Goal: Check status: Check status

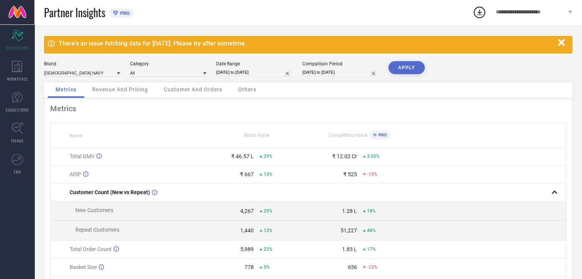
click at [232, 74] on input "[DATE] to [DATE]" at bounding box center [254, 72] width 77 height 8
select select "7"
select select "2025"
select select "8"
select select "2025"
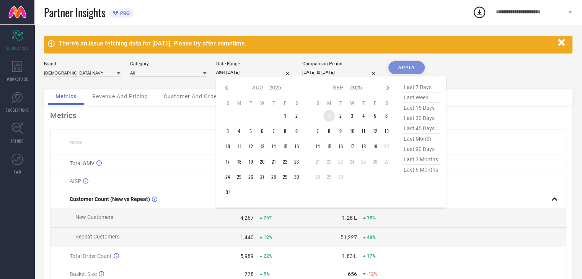
click at [328, 118] on td "1" at bounding box center [328, 115] width 11 height 11
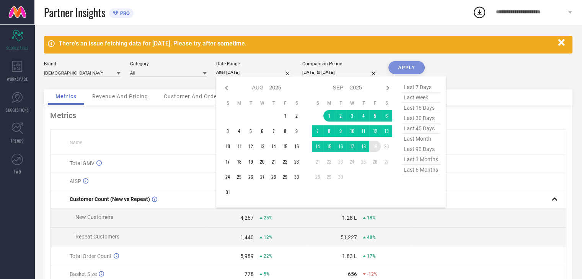
type input "[DATE] to [DATE]"
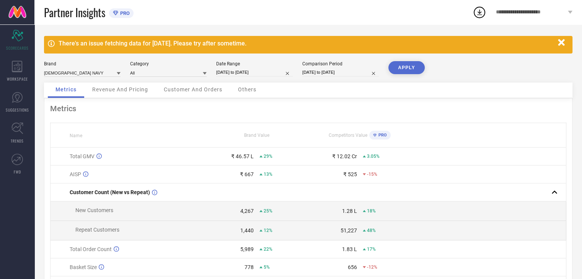
click at [328, 72] on input "[DATE] to [DATE]" at bounding box center [340, 72] width 77 height 8
select select "7"
select select "2024"
select select "8"
select select "2024"
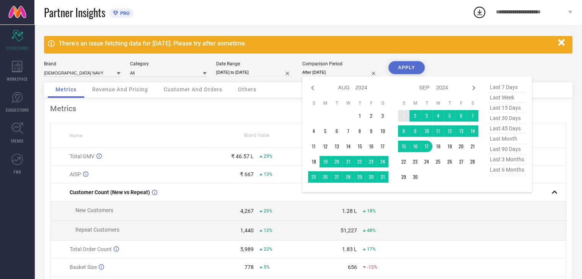
click at [401, 114] on td "1" at bounding box center [403, 115] width 11 height 11
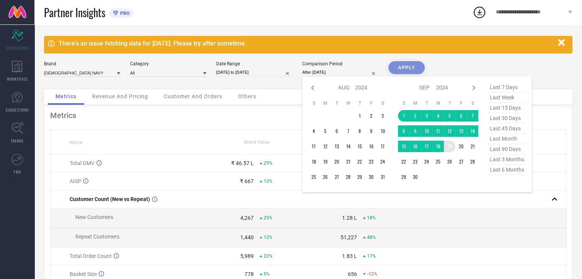
type input "[DATE] to [DATE]"
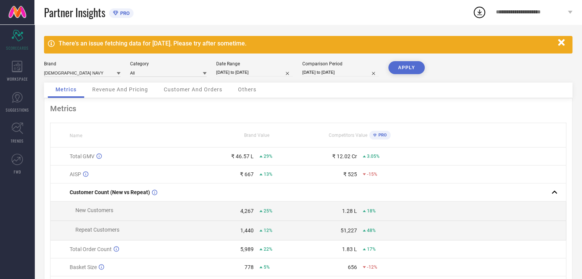
click at [406, 69] on button "APPLY" at bounding box center [406, 67] width 36 height 13
select select "8"
select select "2025"
select select "9"
select select "2025"
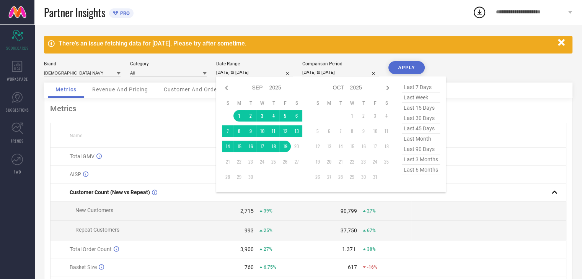
click at [265, 69] on input "[DATE] to [DATE]" at bounding box center [254, 72] width 77 height 8
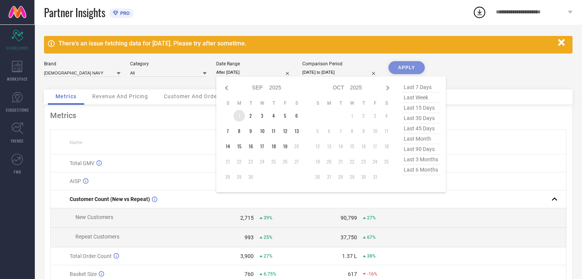
click at [237, 115] on td "1" at bounding box center [238, 115] width 11 height 11
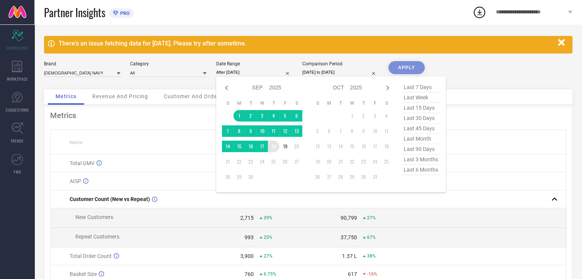
type input "[DATE] to [DATE]"
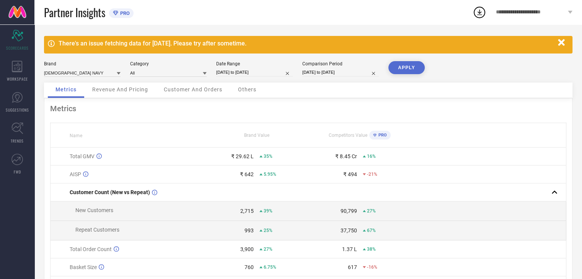
click at [399, 65] on button "APPLY" at bounding box center [406, 67] width 36 height 13
click at [260, 68] on input "[DATE] to [DATE]" at bounding box center [254, 72] width 77 height 8
select select "8"
select select "2025"
select select "9"
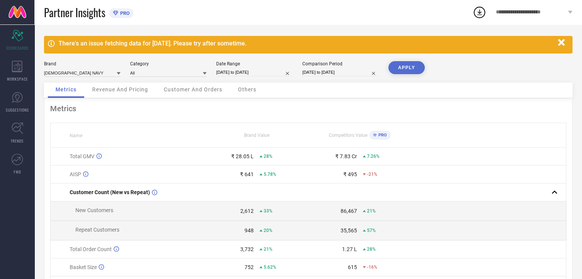
select select "2025"
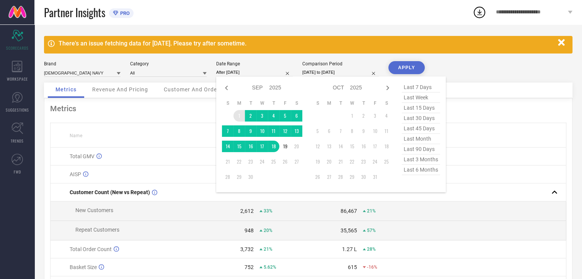
click at [237, 112] on td "1" at bounding box center [238, 115] width 11 height 11
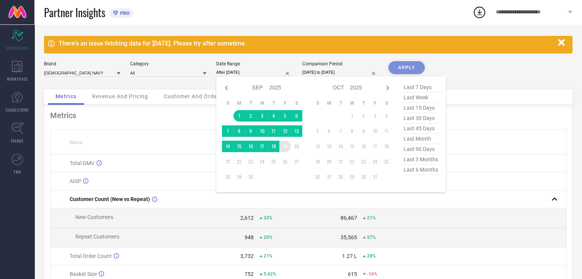
type input "[DATE] to [DATE]"
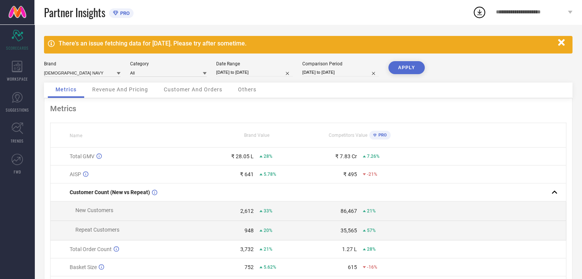
click at [395, 71] on button "APPLY" at bounding box center [406, 67] width 36 height 13
click at [119, 88] on span "Revenue And Pricing" at bounding box center [120, 89] width 56 height 6
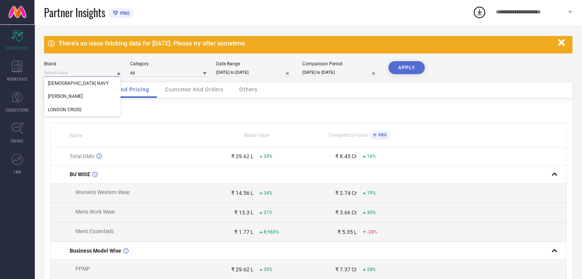
click at [85, 71] on input at bounding box center [82, 73] width 77 height 8
click at [70, 91] on div "[PERSON_NAME]" at bounding box center [82, 96] width 77 height 13
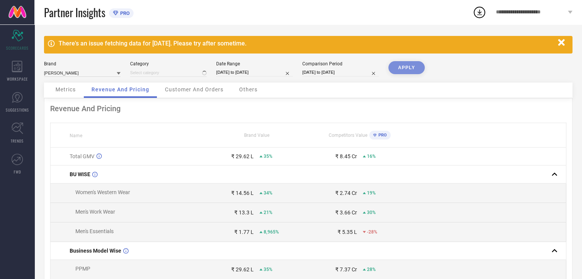
type input "All"
click at [407, 69] on button "APPLY" at bounding box center [406, 67] width 36 height 13
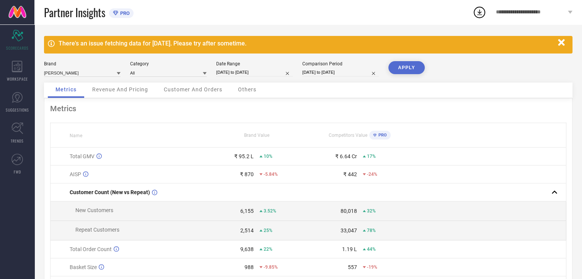
click at [136, 94] on div "Revenue And Pricing" at bounding box center [120, 90] width 71 height 15
